Goal: Share content: Share content

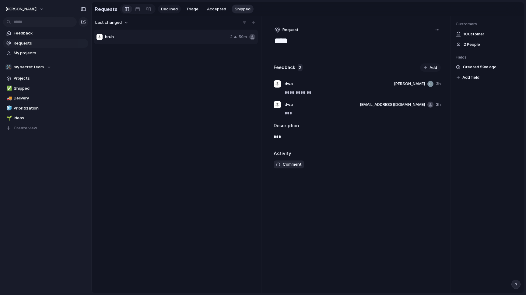
click at [162, 12] on span "Declined" at bounding box center [169, 9] width 17 height 6
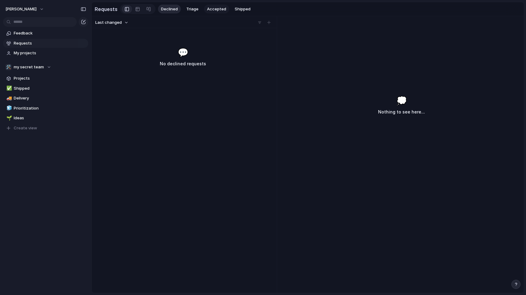
click at [221, 7] on span "Accepted" at bounding box center [216, 9] width 19 height 6
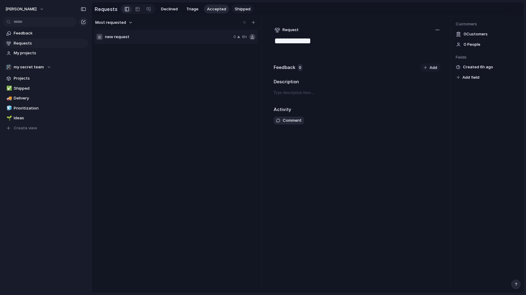
click at [241, 10] on span "Shipped" at bounding box center [243, 9] width 16 height 6
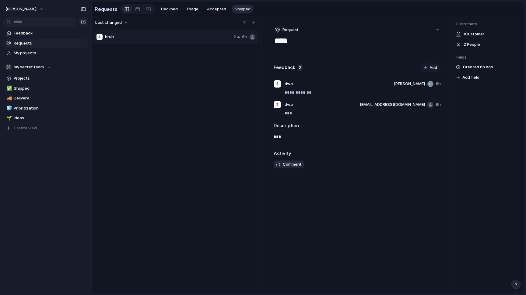
click at [440, 31] on div "button" at bounding box center [437, 29] width 5 height 5
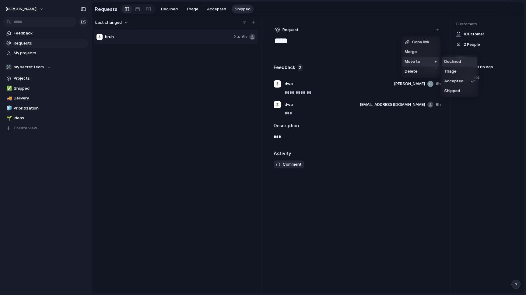
click at [33, 67] on div "Copy link Merge Move to [GEOGRAPHIC_DATA]" at bounding box center [263, 147] width 526 height 295
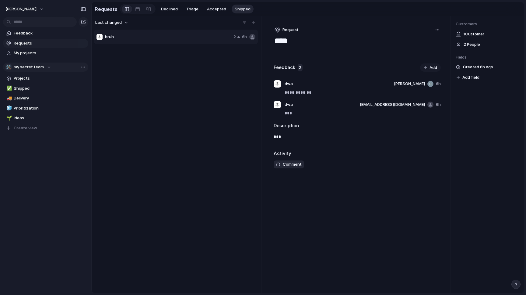
click at [40, 66] on span "my secret team" at bounding box center [29, 67] width 30 height 6
click at [38, 102] on li "🛠️ ;lkjhgfd" at bounding box center [36, 102] width 59 height 10
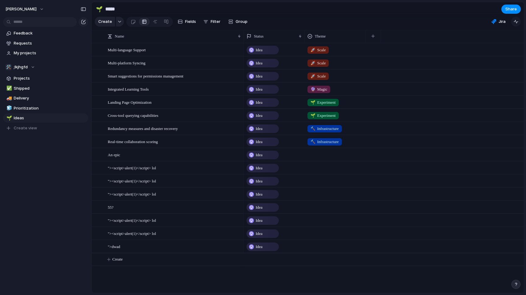
click at [519, 23] on button "button" at bounding box center [517, 22] width 10 height 10
click at [515, 12] on span "Share" at bounding box center [512, 9] width 12 height 6
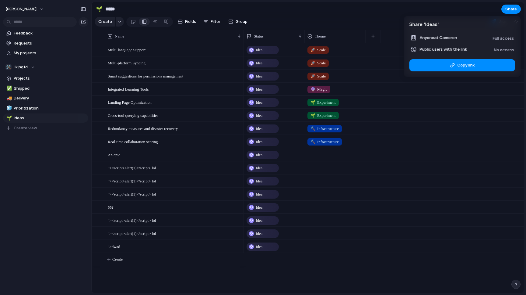
click at [463, 54] on article "Share ' Ideas ' Anyone at Cameron Full access Public users with the link No acc…" at bounding box center [462, 46] width 117 height 61
click at [462, 67] on span "Copy link" at bounding box center [466, 65] width 17 height 6
